Goal: Transaction & Acquisition: Subscribe to service/newsletter

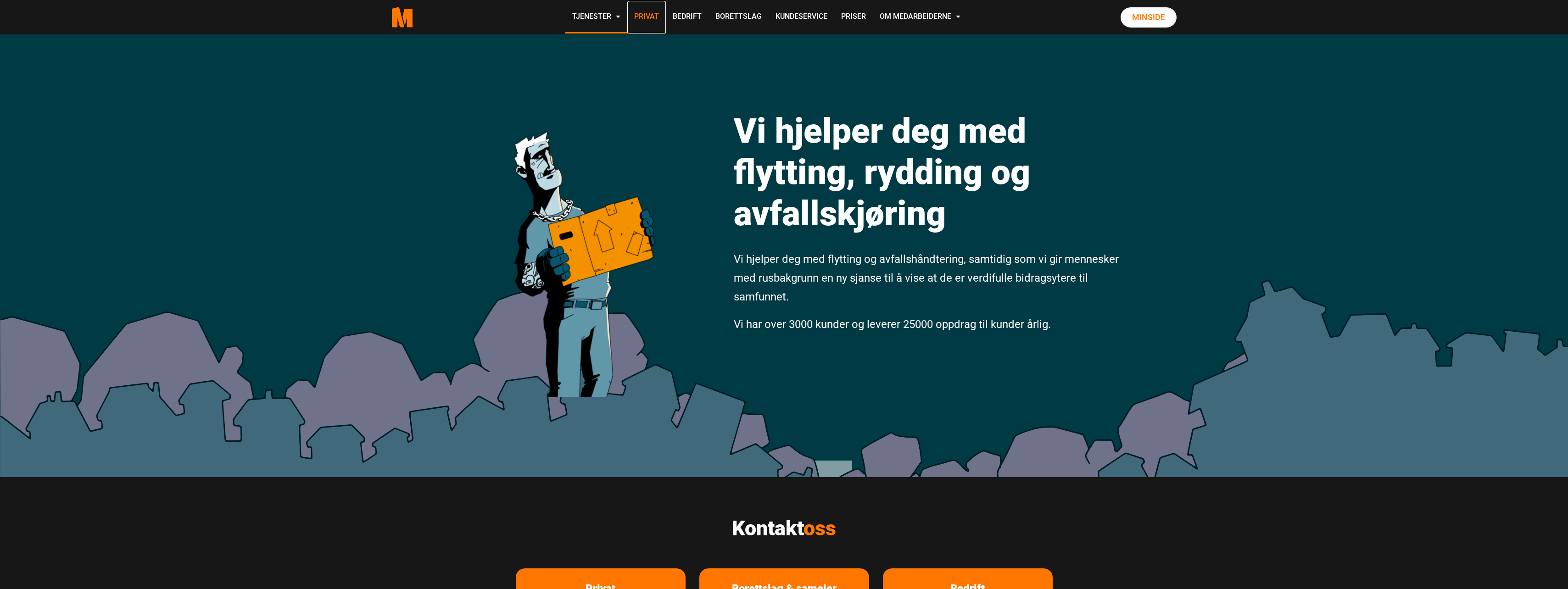
click at [648, 26] on link "Privat" at bounding box center [646, 18] width 38 height 33
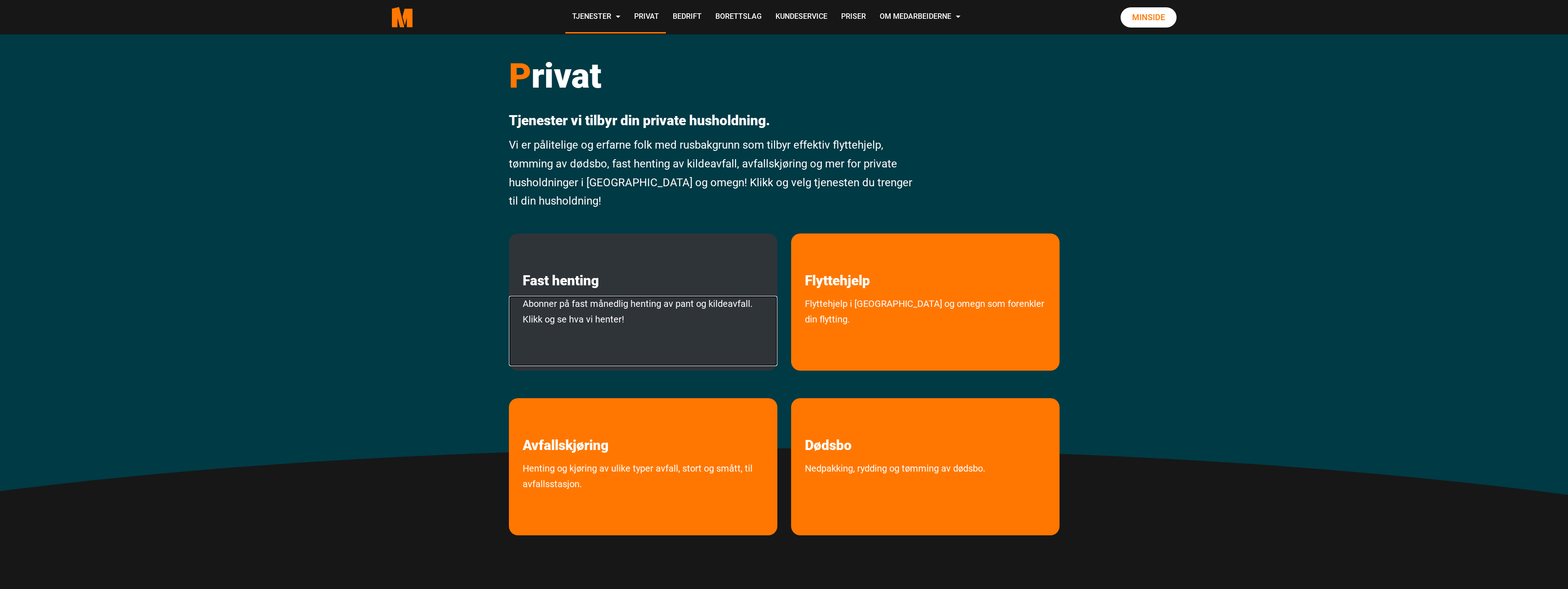
click at [653, 329] on link "Abonner på fast månedlig henting av pant og kildeavfall. Klikk og se hva vi hen…" at bounding box center [643, 330] width 268 height 70
